Goal: Transaction & Acquisition: Subscribe to service/newsletter

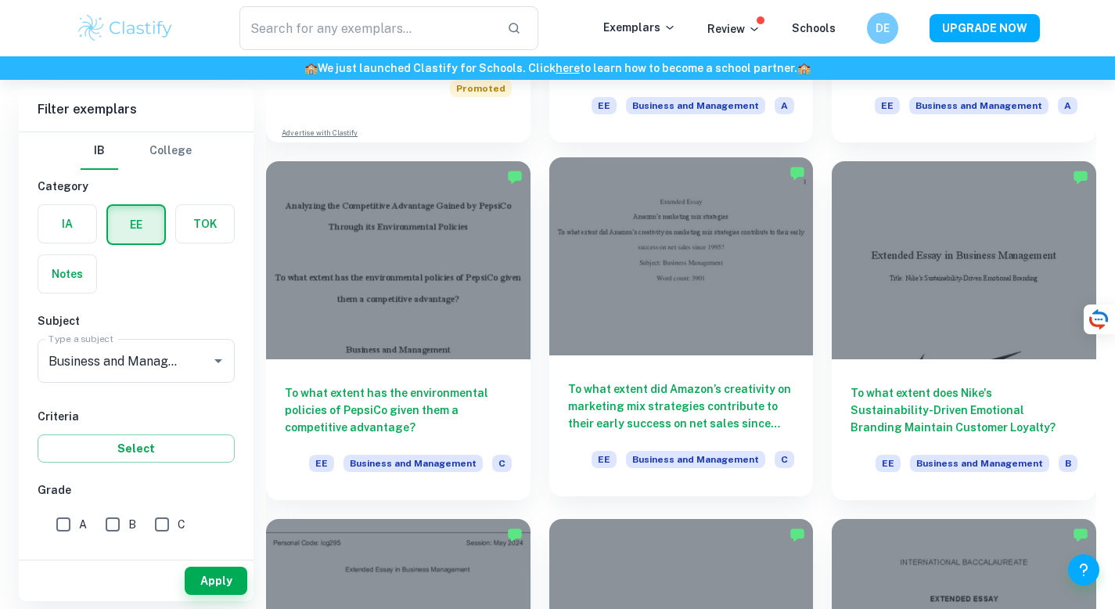
scroll to position [1119, 0]
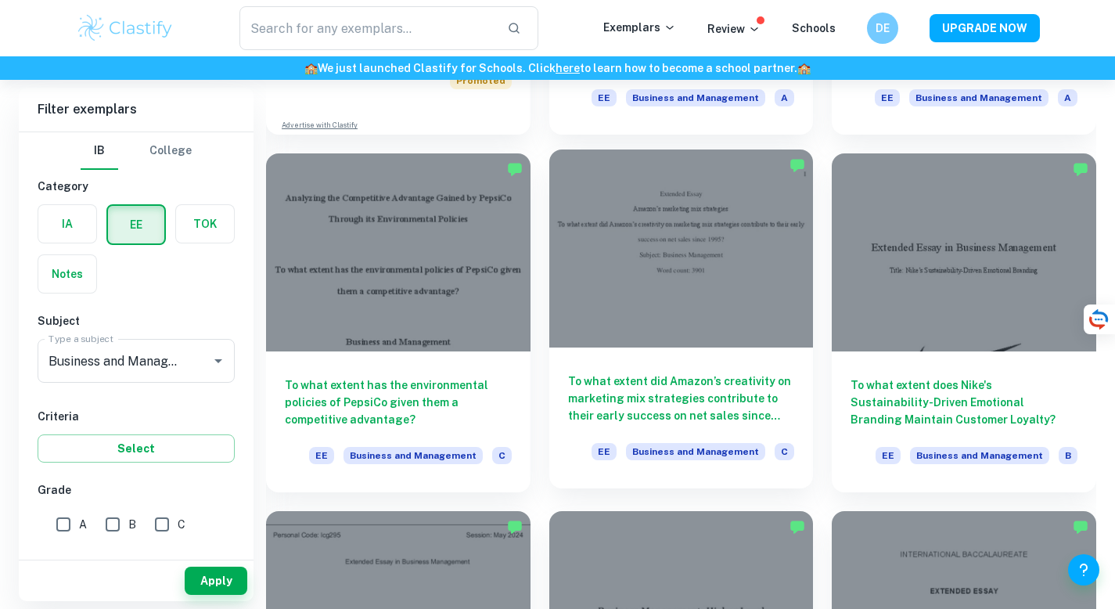
click at [728, 401] on h6 "To what extent did Amazon’s creativity on marketing mix strategies contribute t…" at bounding box center [681, 398] width 227 height 52
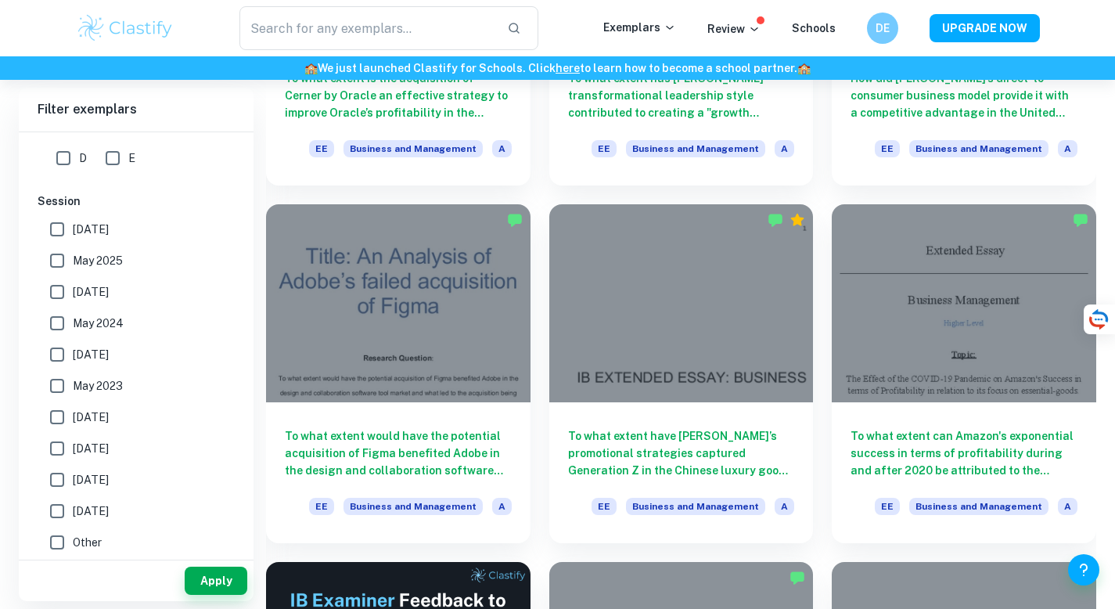
scroll to position [1790, 0]
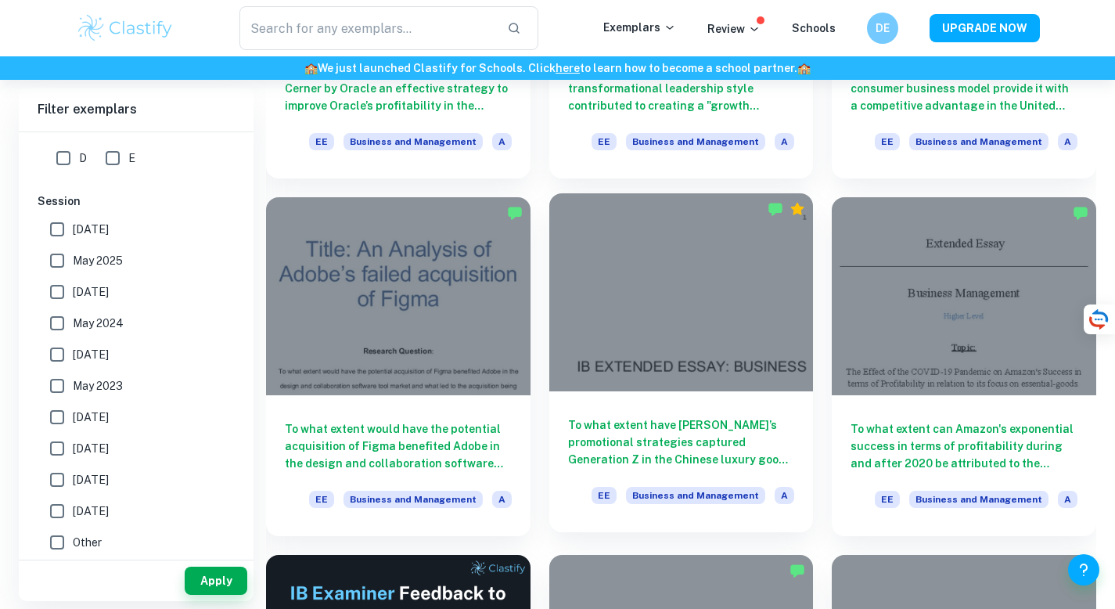
click at [717, 440] on h6 "To what extent have [PERSON_NAME]’s promotional strategies captured Generation …" at bounding box center [681, 442] width 227 height 52
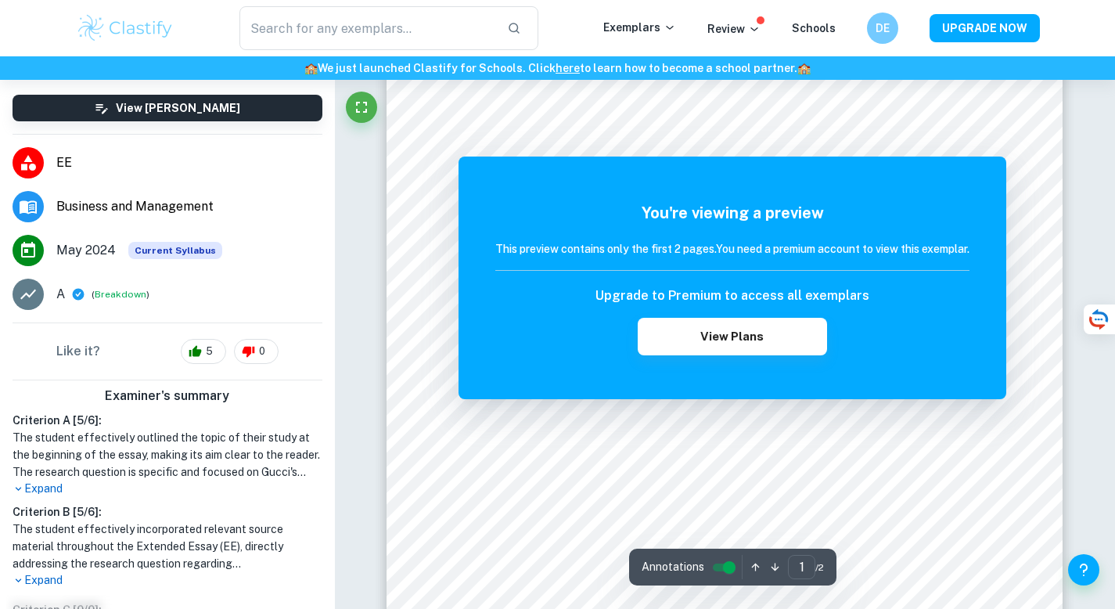
scroll to position [161, 0]
click at [679, 234] on div "You're viewing a preview This preview contains only the first 2 pages. You need…" at bounding box center [732, 278] width 474 height 154
click at [885, 29] on h6 "DE" at bounding box center [881, 29] width 19 height 18
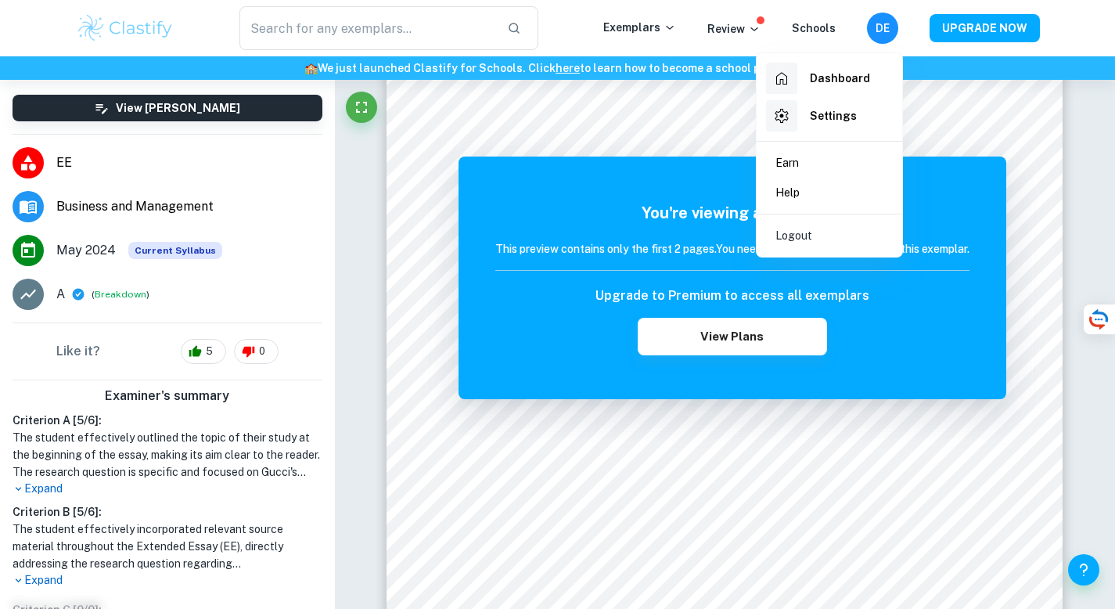
click at [885, 29] on div at bounding box center [557, 304] width 1115 height 609
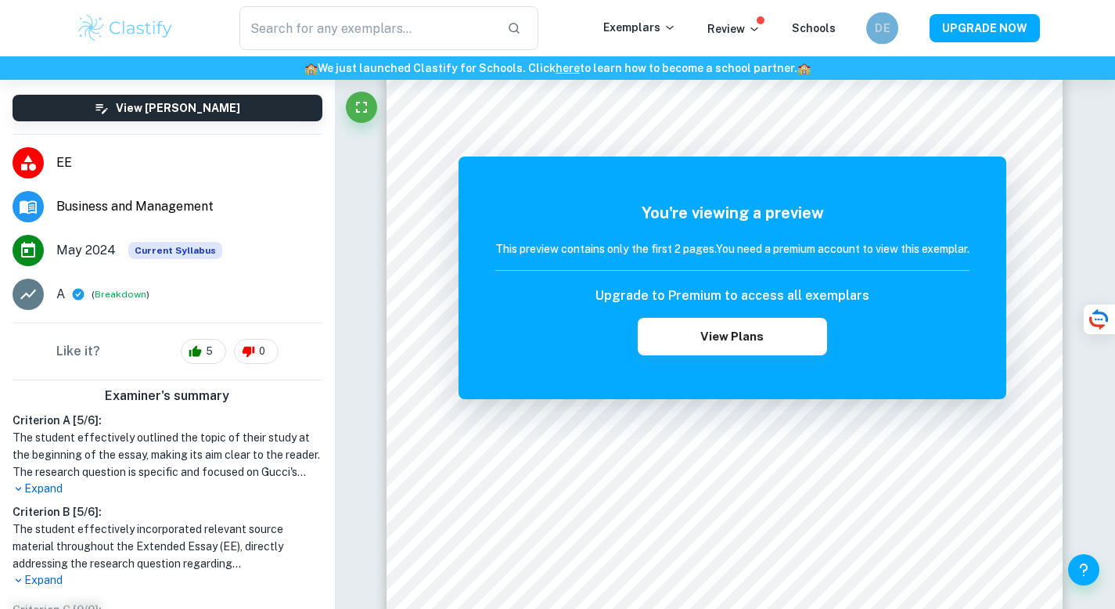
click at [884, 30] on h6 "DE" at bounding box center [881, 29] width 19 height 18
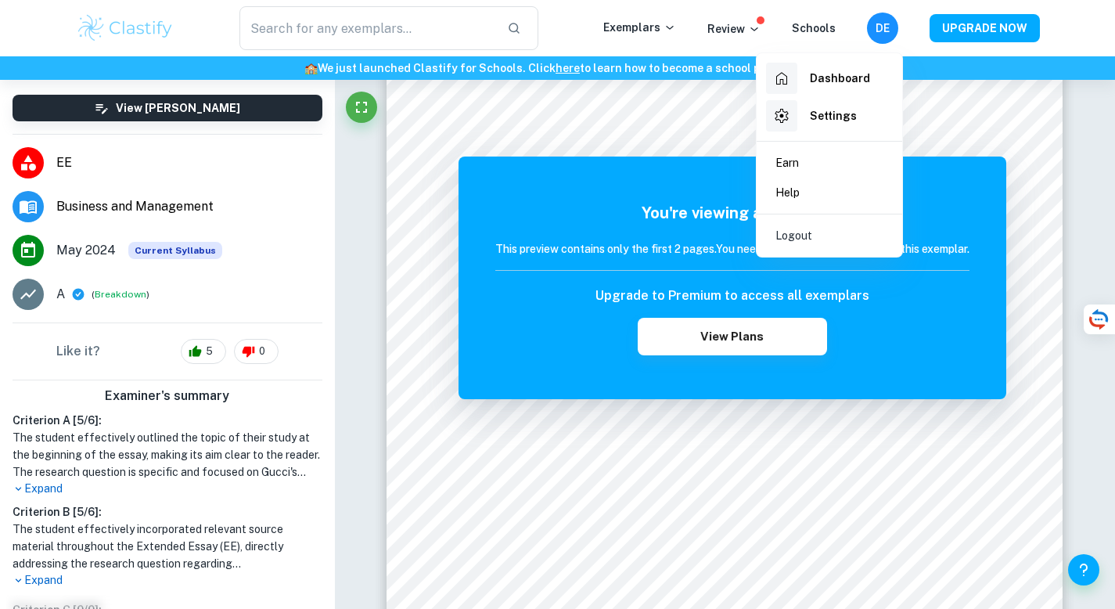
click at [885, 30] on div at bounding box center [557, 304] width 1115 height 609
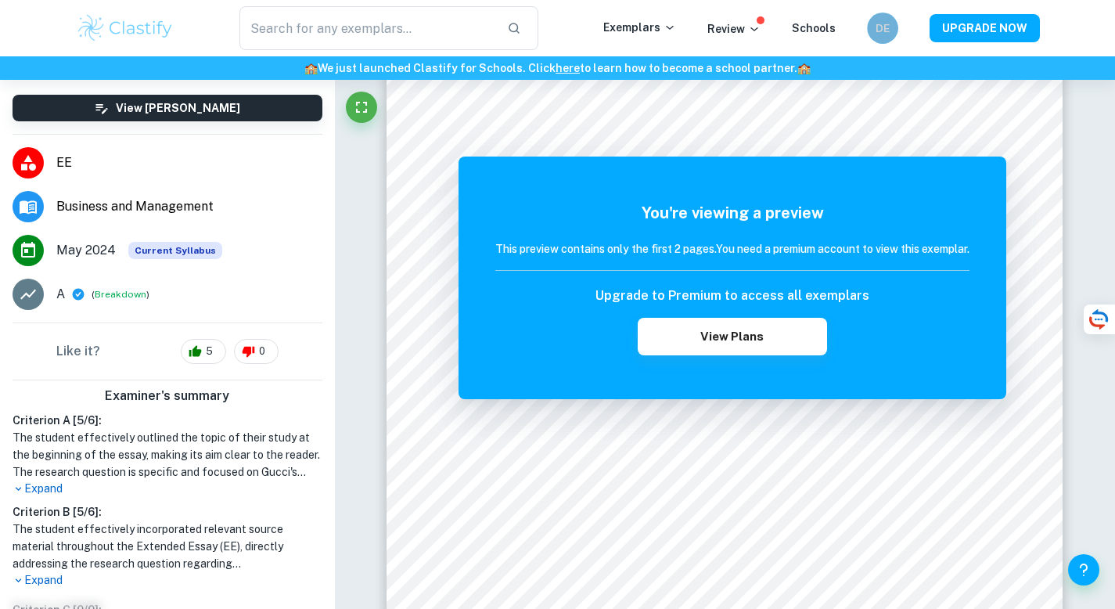
click at [885, 30] on h6 "DE" at bounding box center [882, 28] width 18 height 17
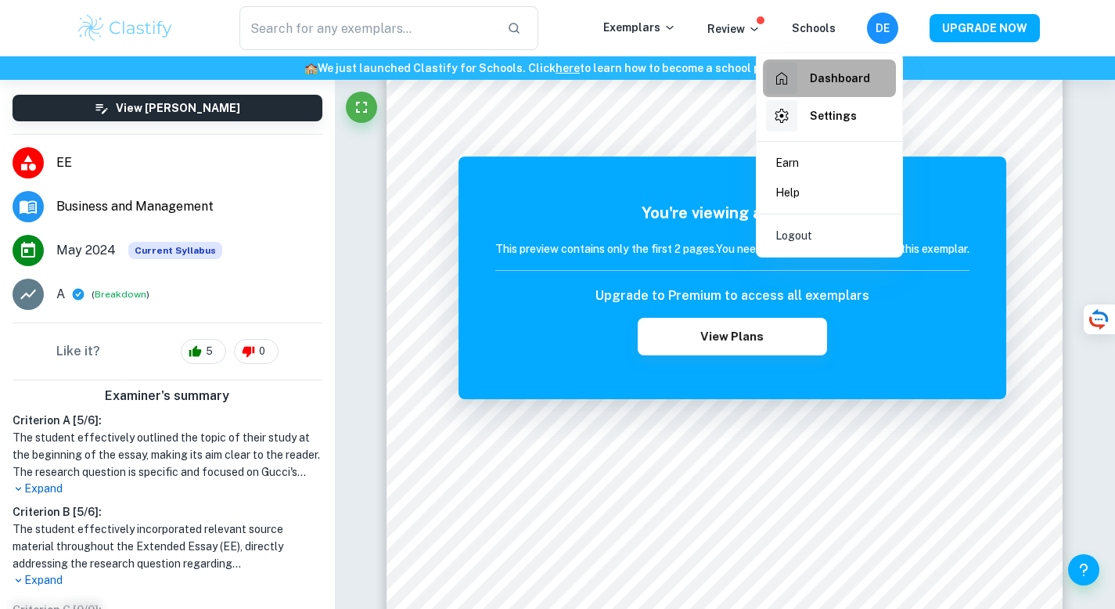
click at [840, 75] on h6 "Dashboard" at bounding box center [840, 78] width 60 height 17
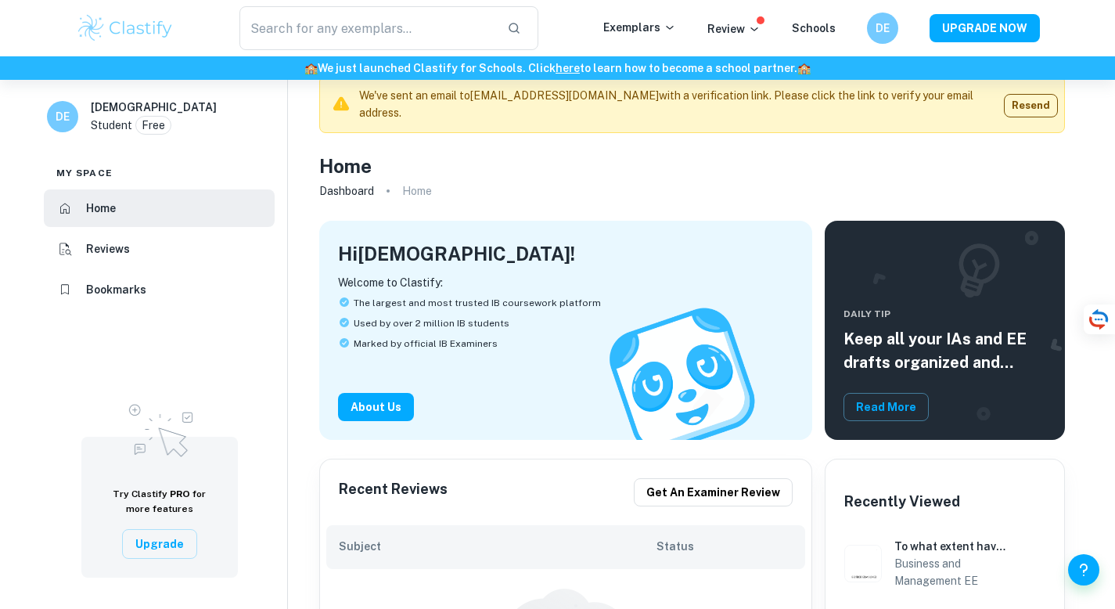
scroll to position [24, 0]
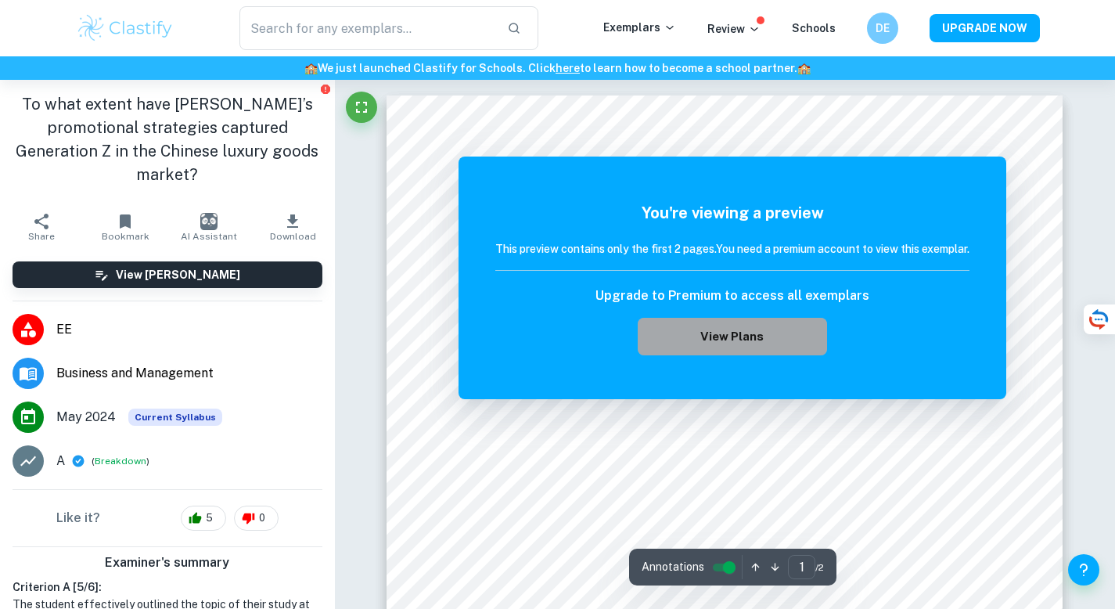
click at [664, 341] on button "View Plans" at bounding box center [732, 337] width 189 height 38
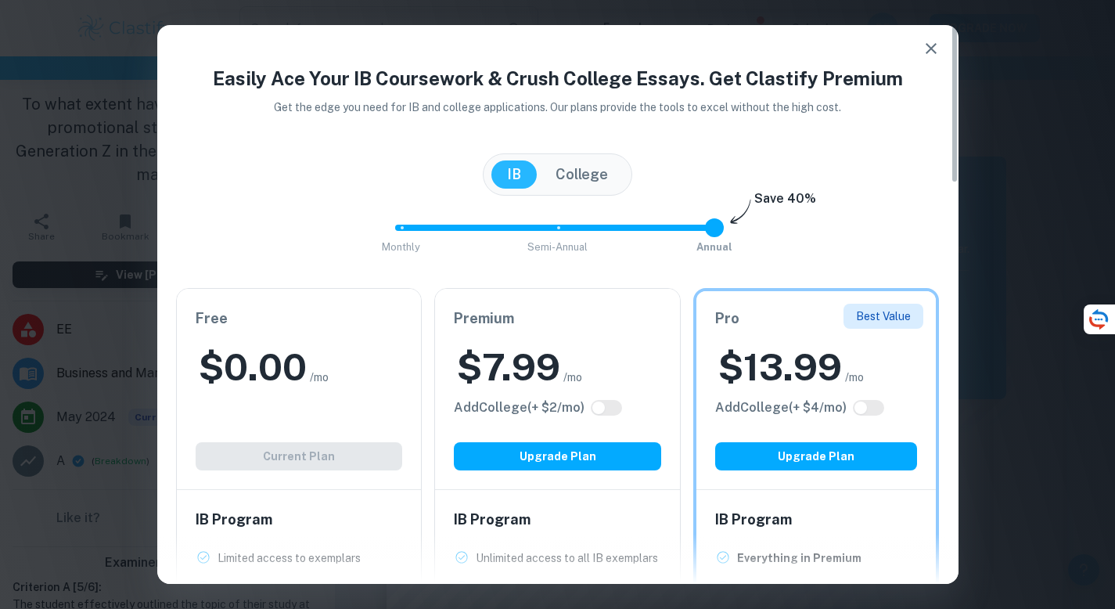
click at [283, 356] on h2 "$ 0.00" at bounding box center [253, 367] width 108 height 50
click at [592, 160] on div "[GEOGRAPHIC_DATA]" at bounding box center [557, 174] width 149 height 42
click at [592, 163] on button "College" at bounding box center [582, 174] width 84 height 28
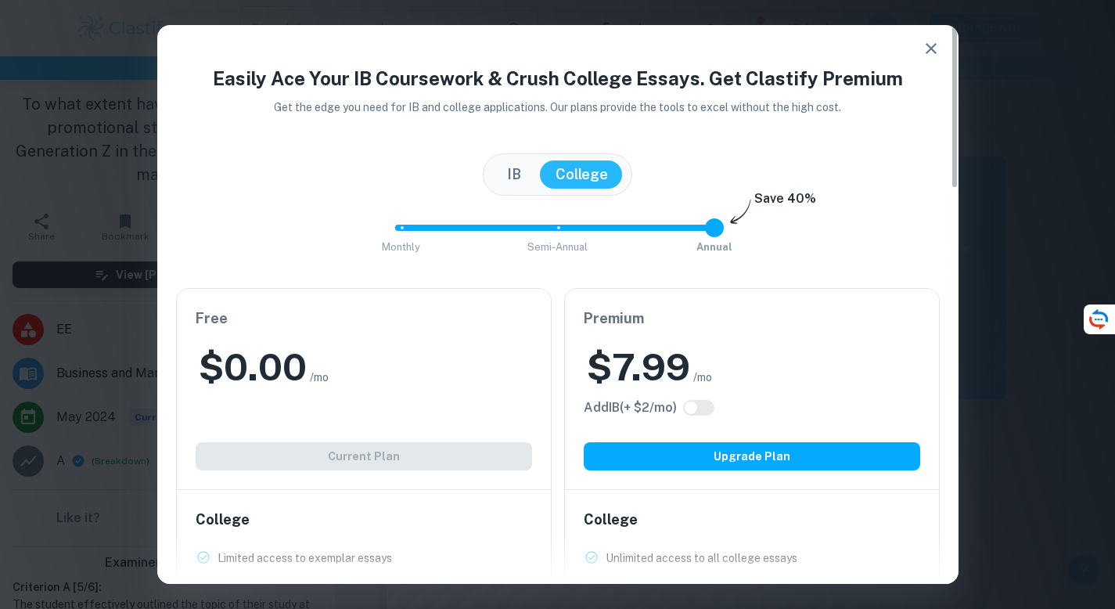
click at [516, 170] on button "IB" at bounding box center [513, 174] width 45 height 28
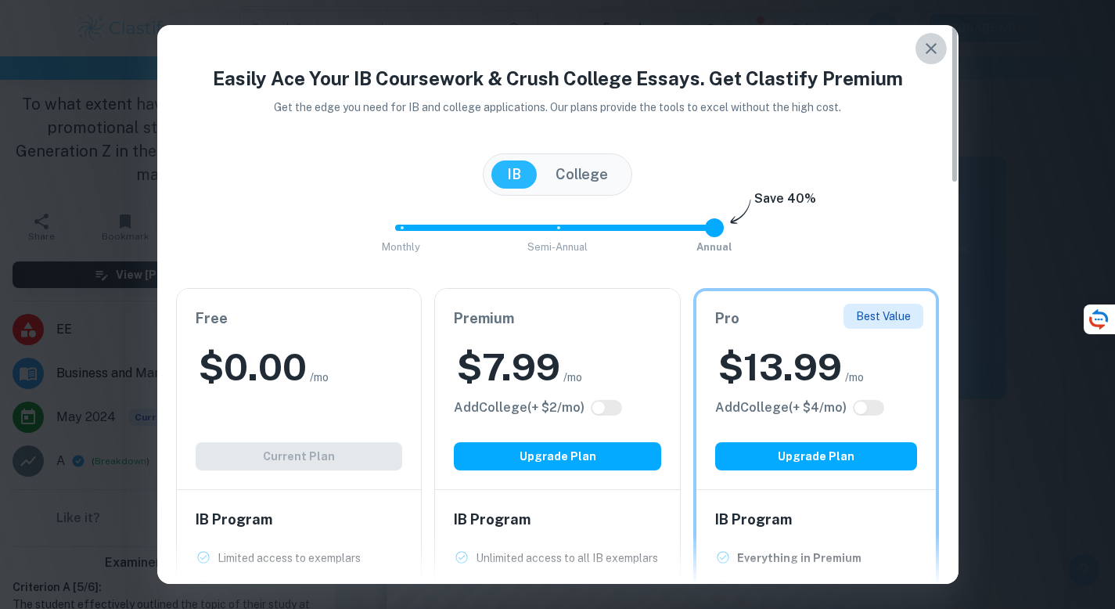
click at [923, 49] on icon "button" at bounding box center [931, 48] width 19 height 19
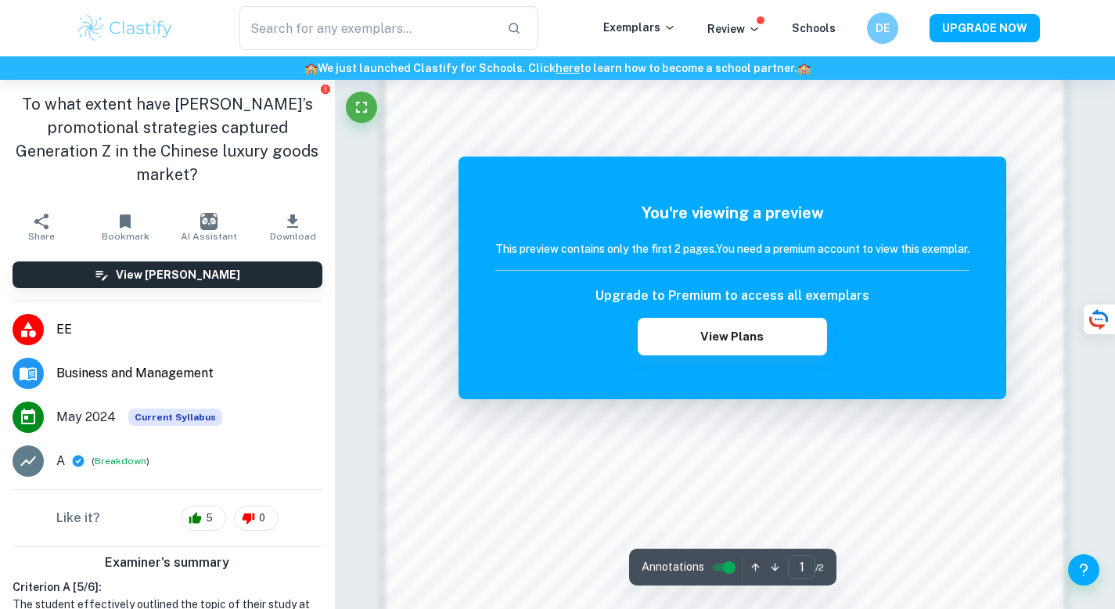
scroll to position [1064, 0]
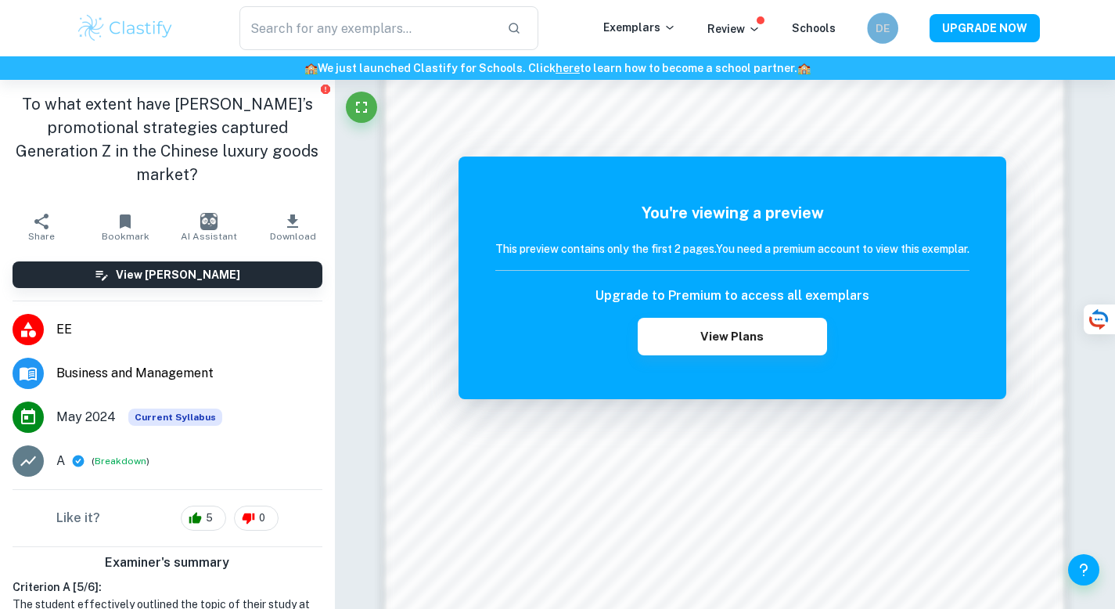
click at [882, 16] on div "DE" at bounding box center [882, 28] width 31 height 31
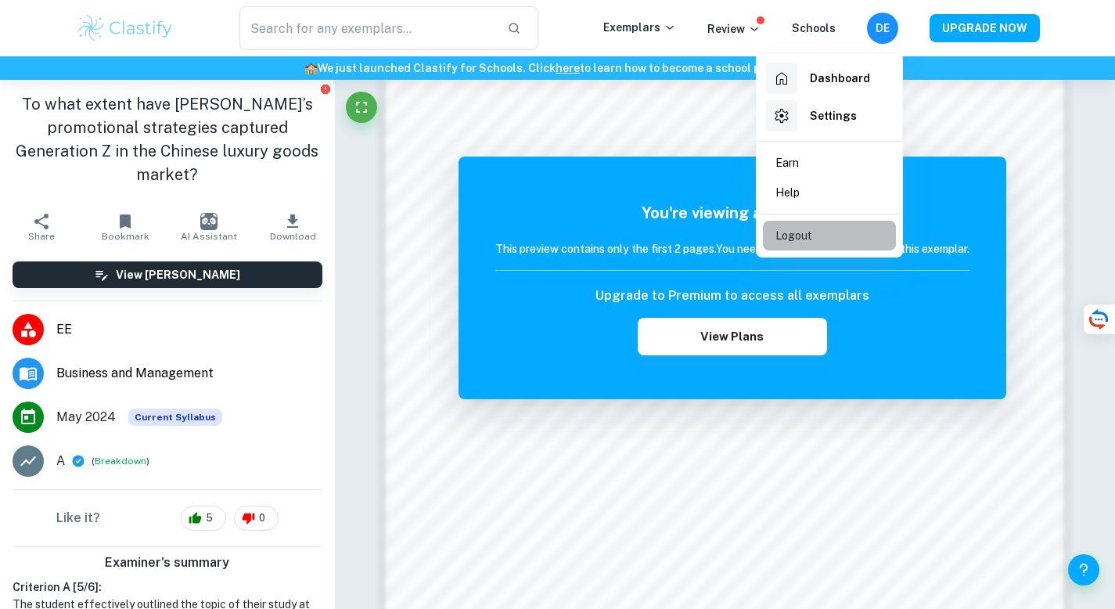
click at [810, 236] on p "Logout" at bounding box center [793, 235] width 37 height 17
